Goal: Check status: Check status

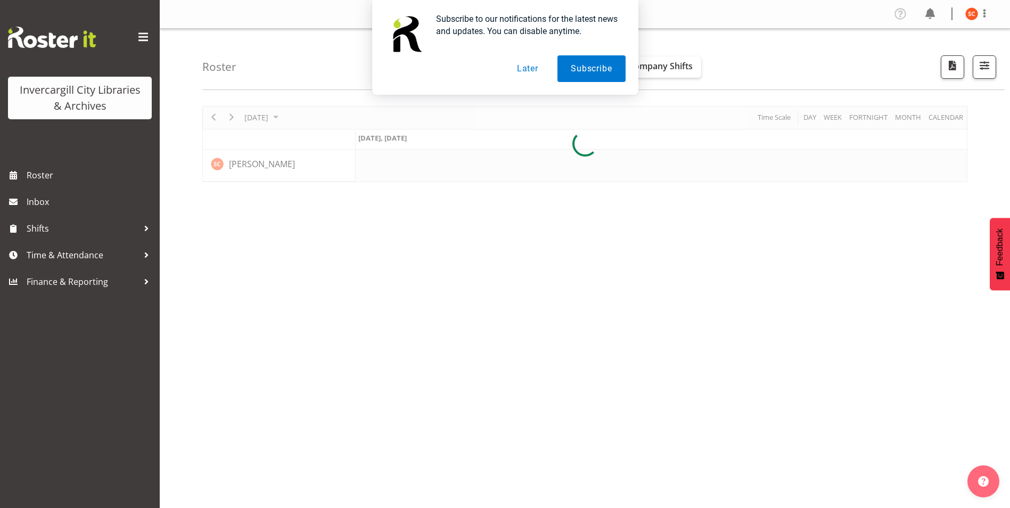
click at [532, 82] on div "Subscribe to our notifications for the latest news and updates. You can disable…" at bounding box center [505, 47] width 266 height 95
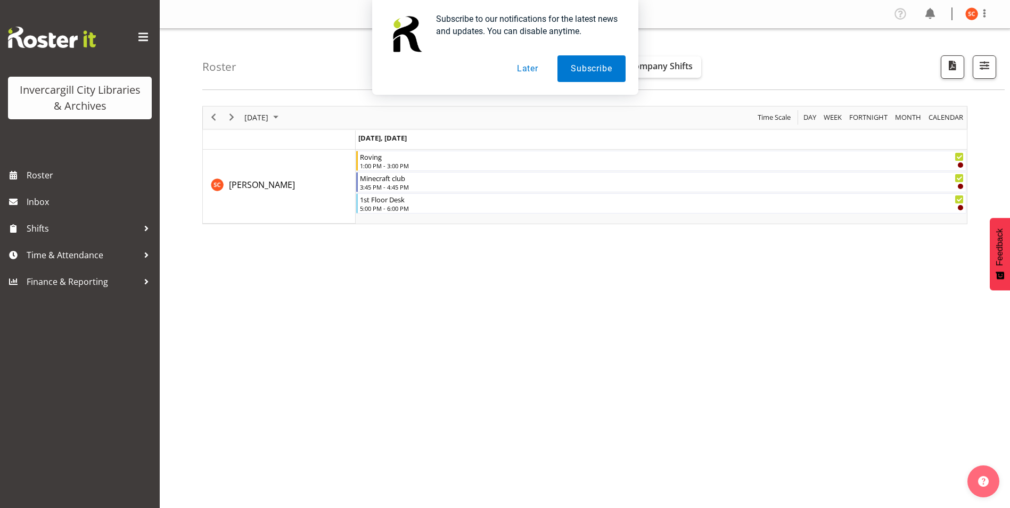
click at [532, 78] on button "Later" at bounding box center [528, 68] width 48 height 27
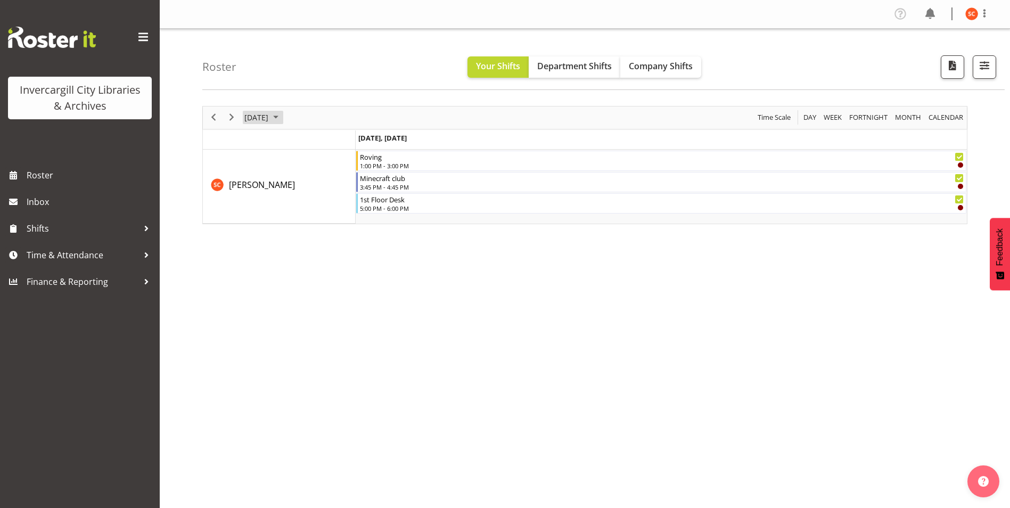
click at [269, 111] on span "September 18, 2025" at bounding box center [256, 117] width 26 height 13
click at [349, 274] on button "[DATE]" at bounding box center [347, 275] width 36 height 15
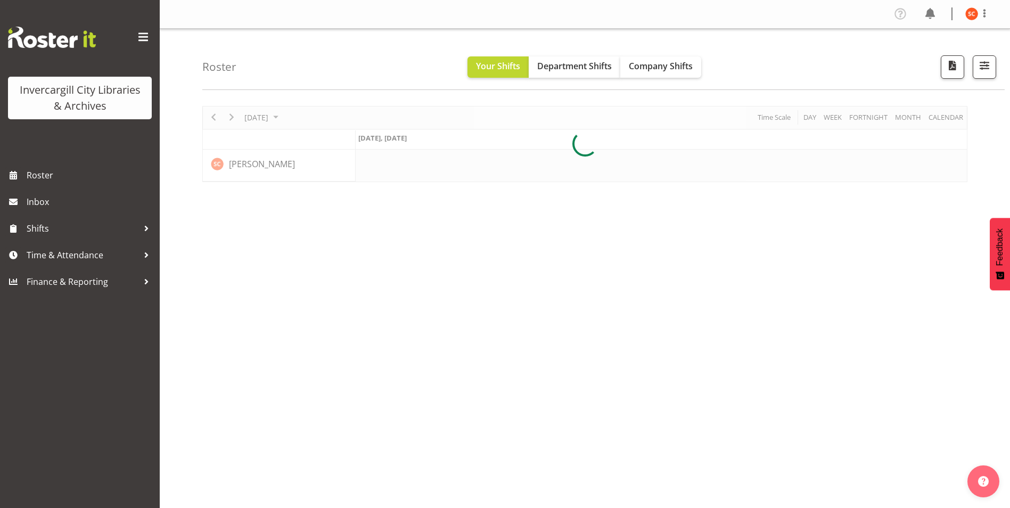
click at [294, 117] on div at bounding box center [584, 144] width 765 height 76
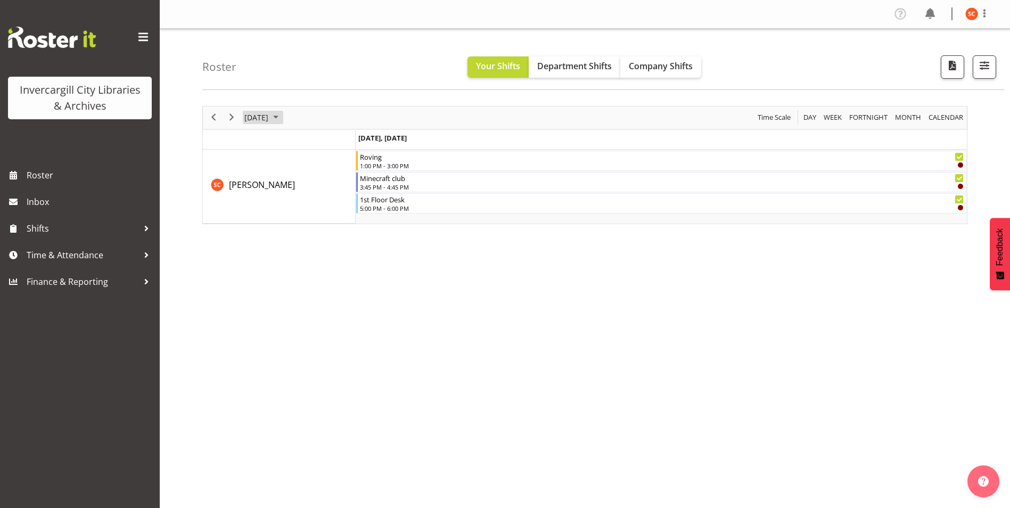
click at [269, 121] on span "September 18, 2025" at bounding box center [256, 117] width 26 height 13
click at [288, 257] on span "30" at bounding box center [290, 253] width 16 height 16
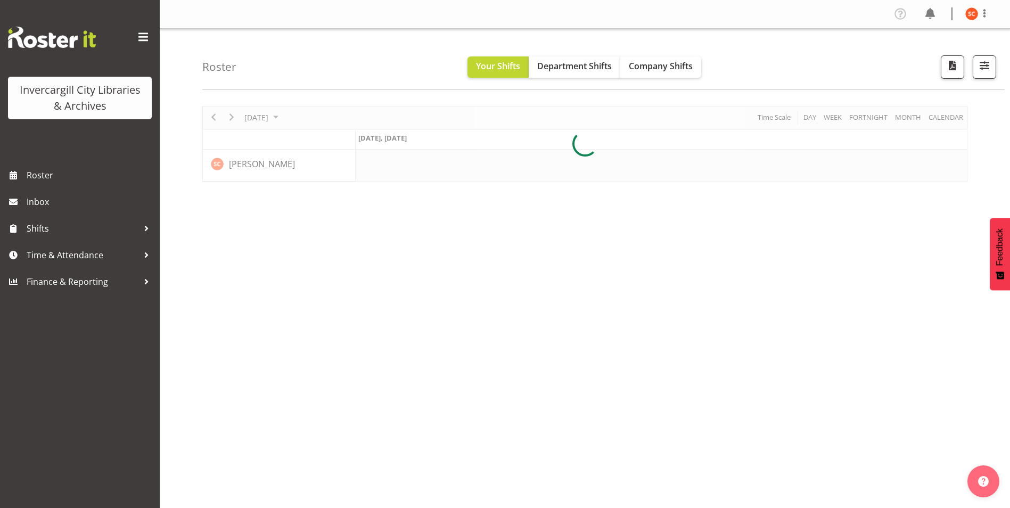
click at [294, 113] on div at bounding box center [584, 144] width 765 height 76
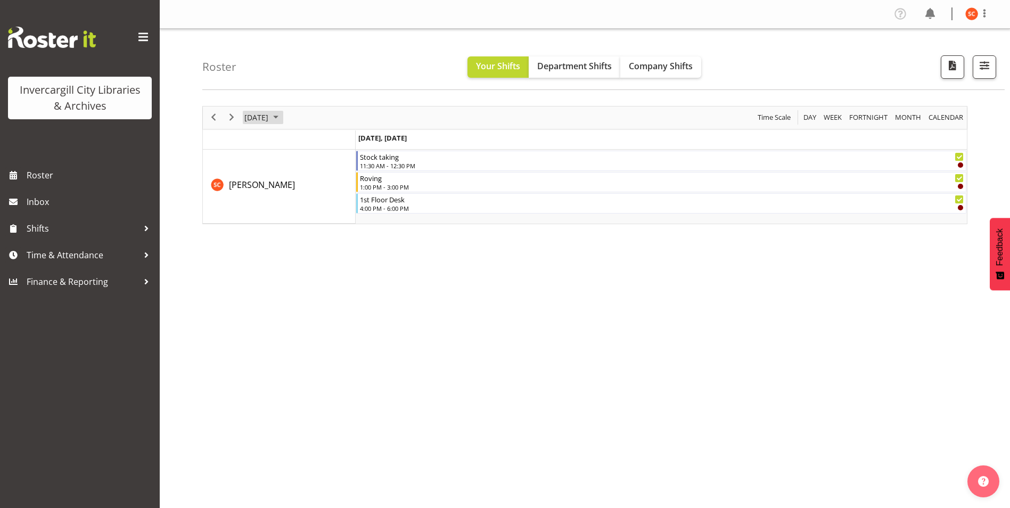
click at [282, 118] on span "September 2025" at bounding box center [275, 117] width 13 height 13
click at [340, 279] on button "[DATE]" at bounding box center [347, 275] width 36 height 15
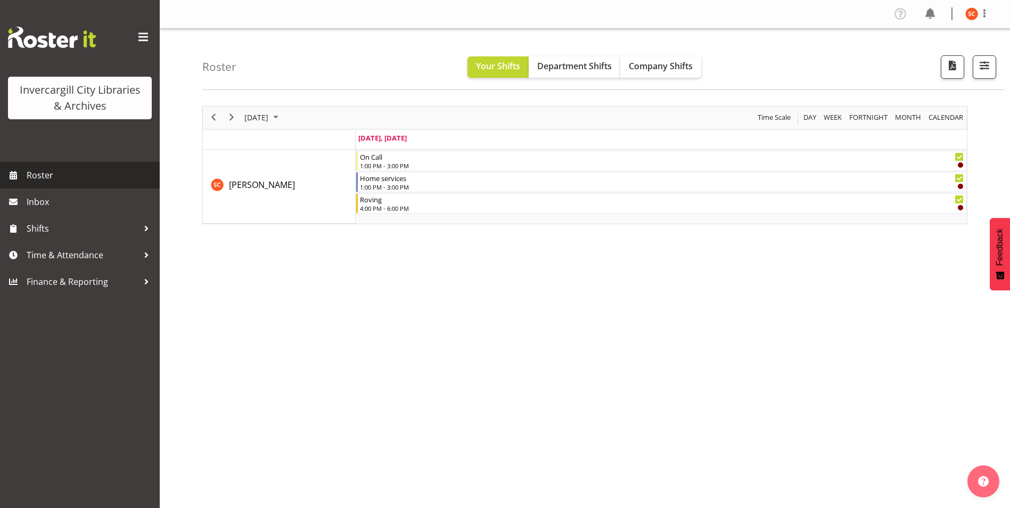
click at [86, 177] on span "Roster" at bounding box center [91, 175] width 128 height 16
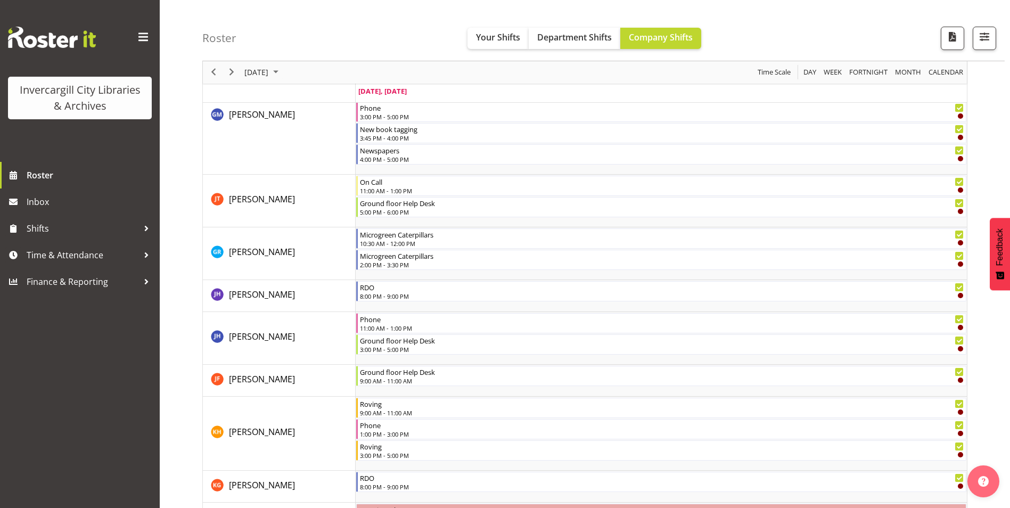
scroll to position [397, 0]
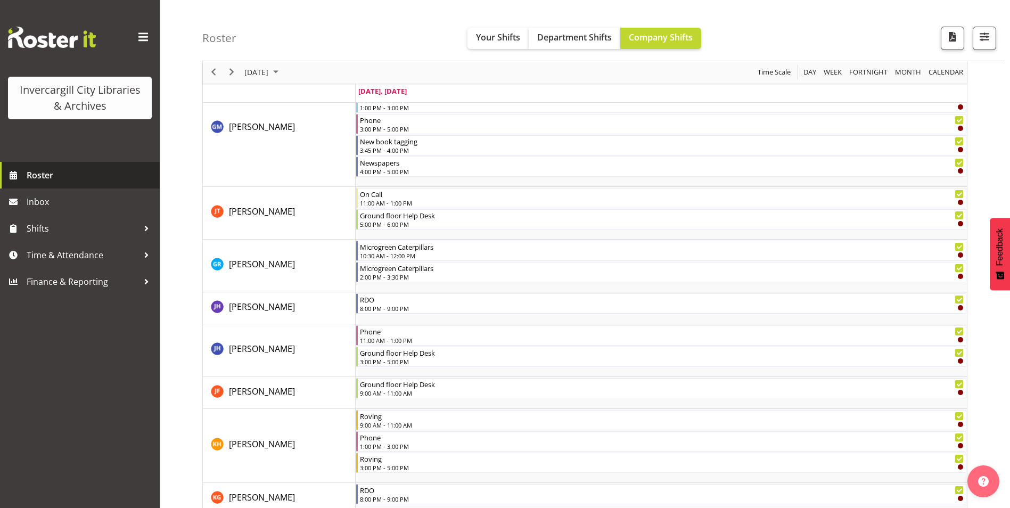
click at [73, 174] on span "Roster" at bounding box center [91, 175] width 128 height 16
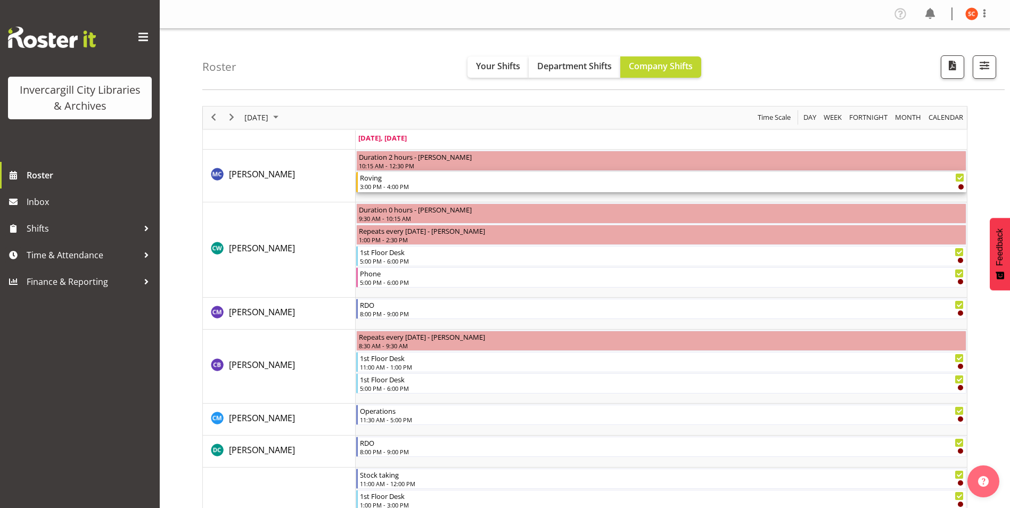
click at [425, 183] on div "3:00 PM - 4:00 PM" at bounding box center [662, 186] width 604 height 9
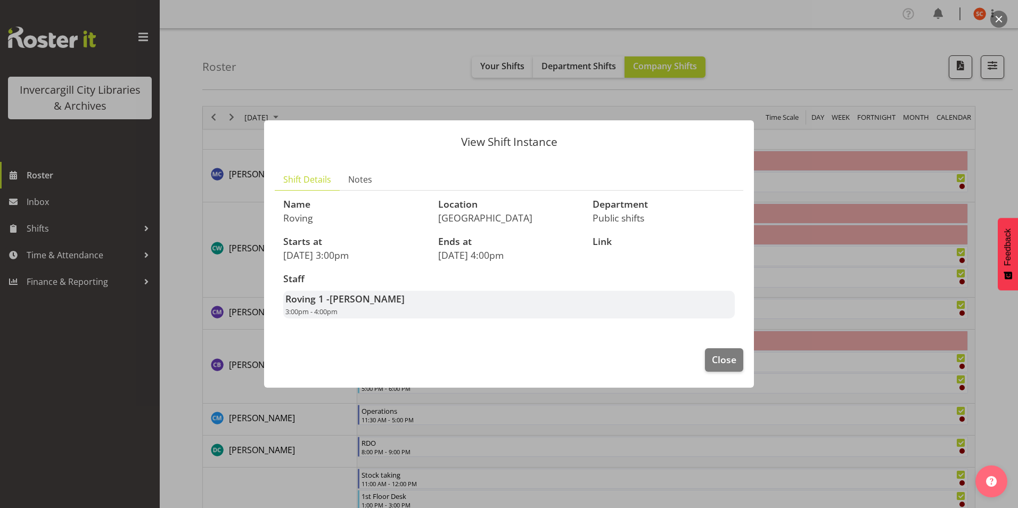
click at [412, 392] on div "View Shift Instance Shift Details Notes Name Roving Location [GEOGRAPHIC_DATA] …" at bounding box center [508, 254] width 511 height 320
click at [412, 395] on div "View Shift Instance Shift Details Notes Name Roving Location Invercargill Libra…" at bounding box center [508, 254] width 511 height 320
click at [523, 96] on div "View Shift Instance Shift Details Notes Name Roving Location Invercargill Libra…" at bounding box center [508, 254] width 511 height 320
click at [730, 379] on footer "Close" at bounding box center [509, 362] width 490 height 50
click at [727, 368] on button "Close" at bounding box center [724, 359] width 38 height 23
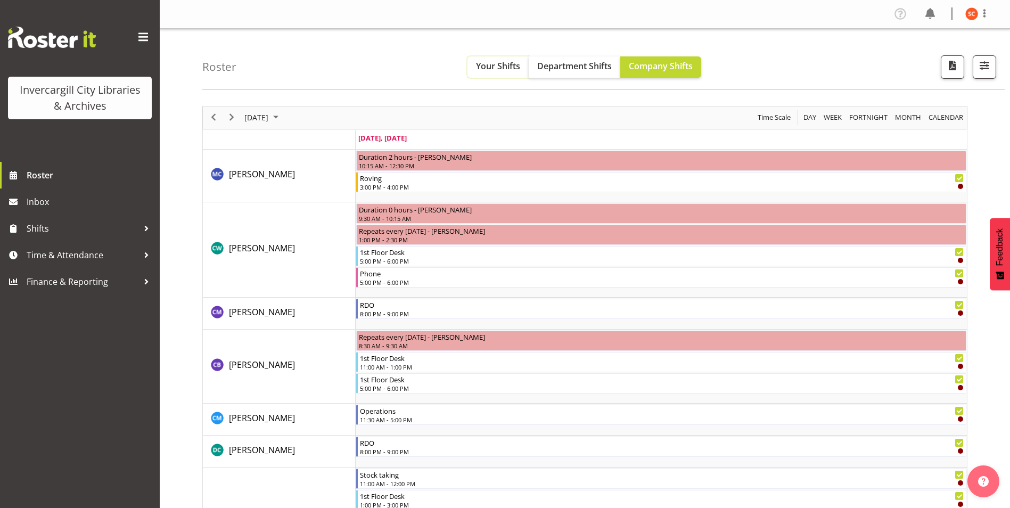
click at [516, 69] on span "Your Shifts" at bounding box center [498, 66] width 44 height 12
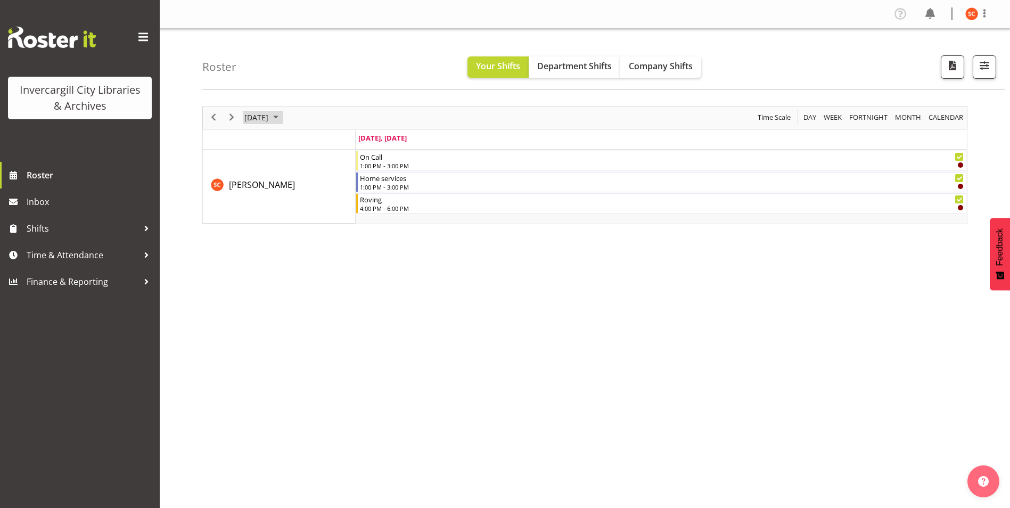
click at [265, 120] on span "[DATE]" at bounding box center [256, 117] width 26 height 13
click at [260, 202] on span "5" at bounding box center [255, 199] width 16 height 16
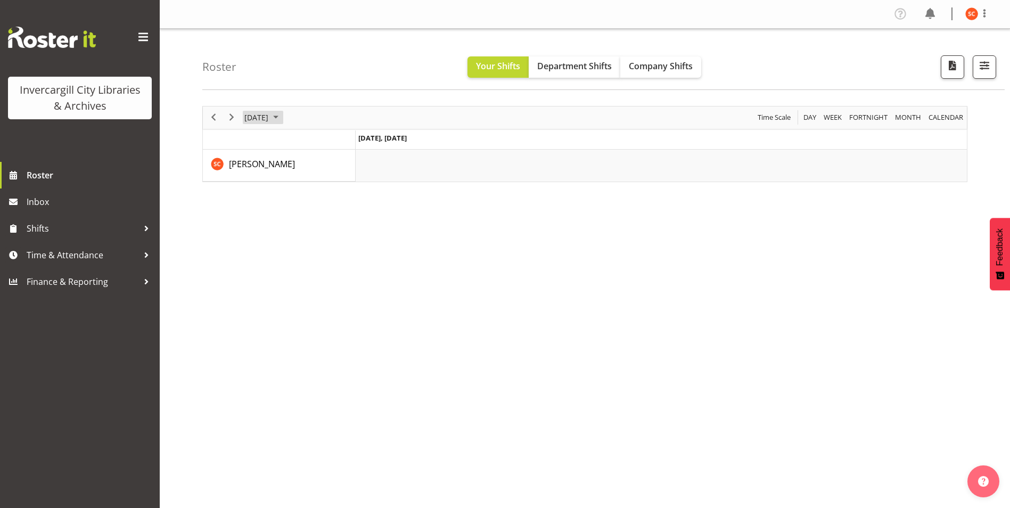
click at [269, 122] on span "October 5, 2025" at bounding box center [256, 117] width 26 height 13
click at [265, 200] on span "6" at bounding box center [273, 199] width 16 height 16
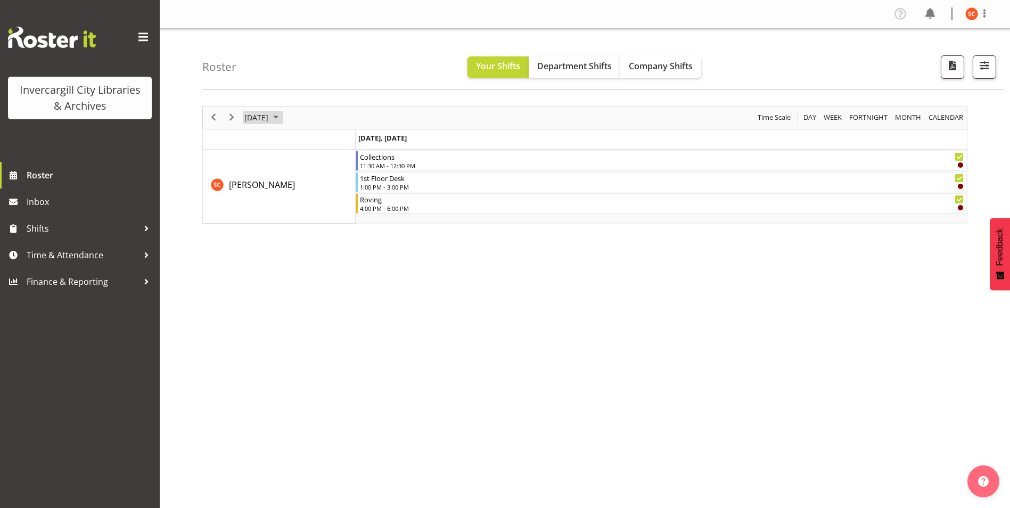
click at [269, 121] on span "October 6, 2025" at bounding box center [256, 117] width 26 height 13
click at [269, 217] on span "13" at bounding box center [273, 217] width 16 height 16
click at [269, 119] on span "October 13, 2025" at bounding box center [256, 117] width 26 height 13
click at [341, 252] on span "31" at bounding box center [341, 253] width 16 height 16
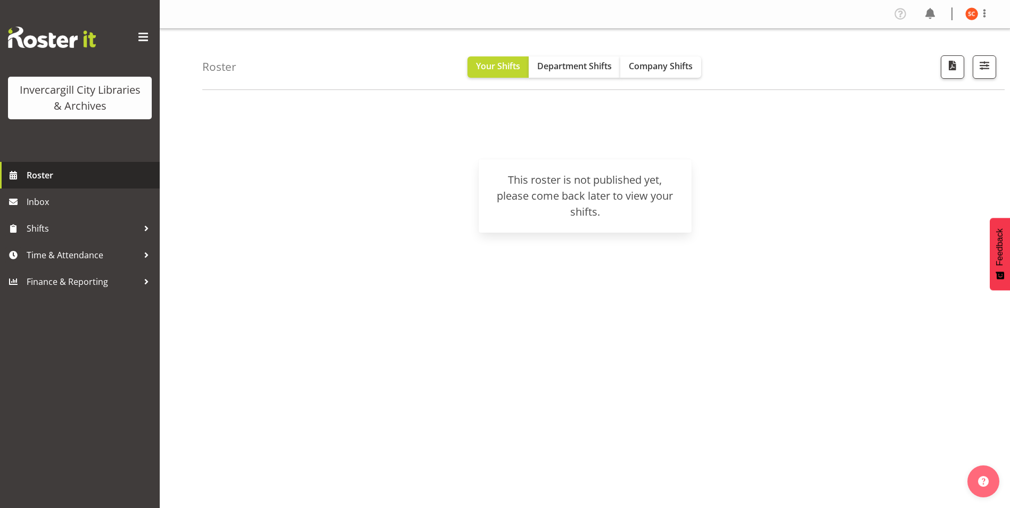
click at [65, 176] on span "Roster" at bounding box center [91, 175] width 128 height 16
